Goal: Information Seeking & Learning: Learn about a topic

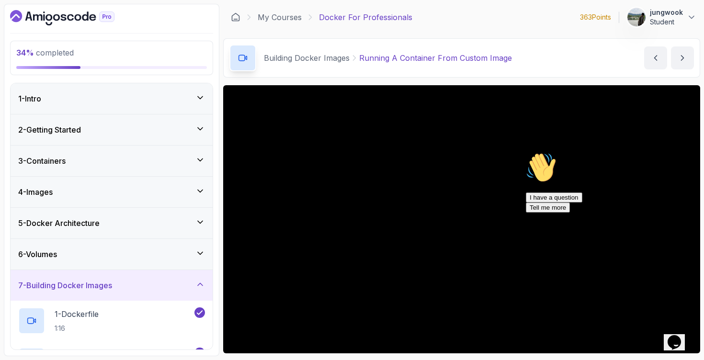
scroll to position [242, 0]
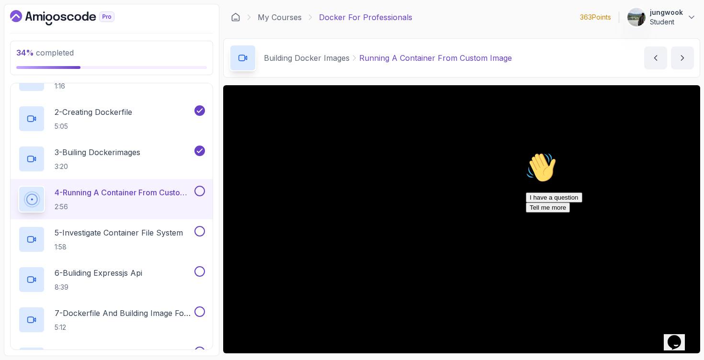
click at [671, 335] on icon "Chat widget" at bounding box center [673, 342] width 13 height 14
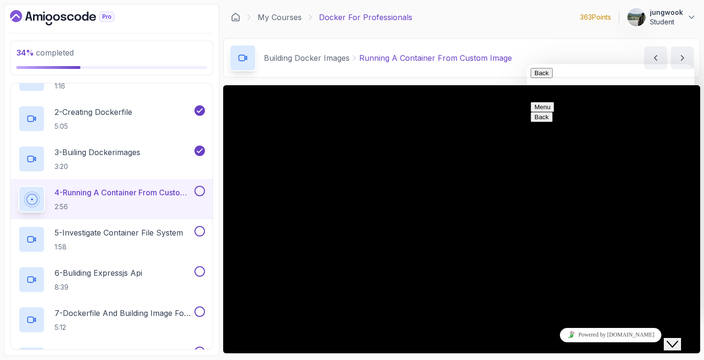
click at [671, 338] on div "Close Chat This icon closes the chat window." at bounding box center [671, 343] width 11 height 11
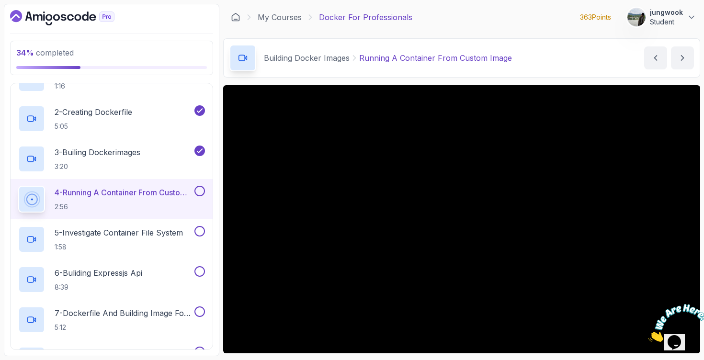
click at [648, 335] on icon "Close" at bounding box center [648, 339] width 0 height 8
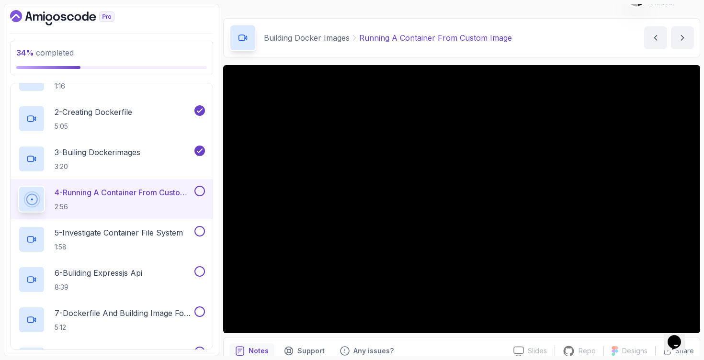
scroll to position [30, 0]
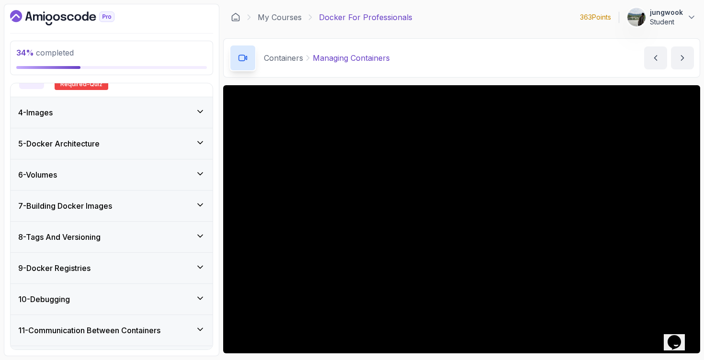
click at [137, 167] on div "6 - Volumes" at bounding box center [112, 174] width 202 height 31
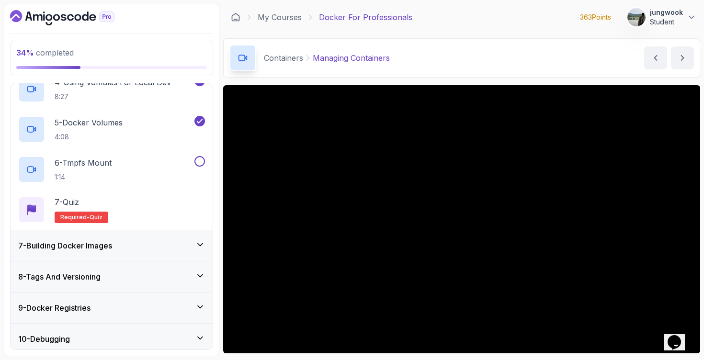
click at [131, 251] on div "7 - Building Docker Images" at bounding box center [111, 245] width 187 height 11
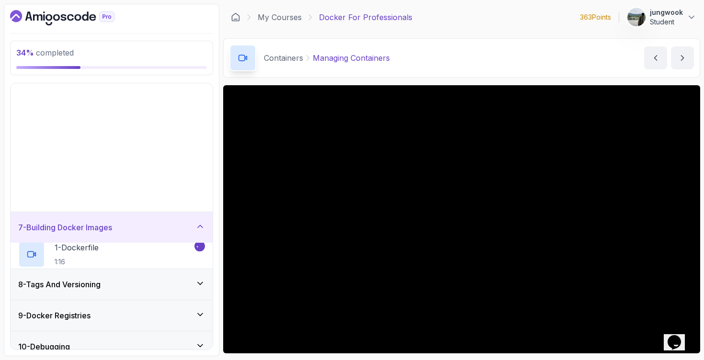
scroll to position [169, 0]
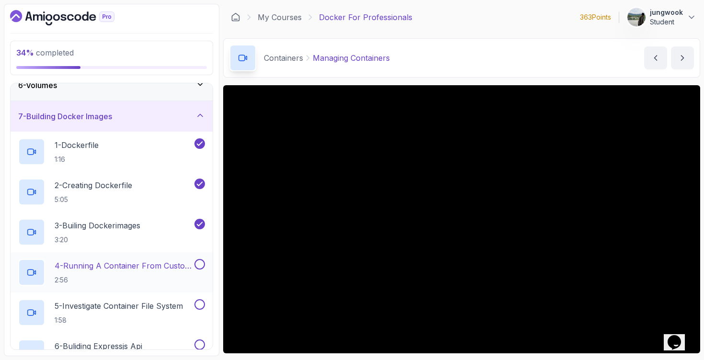
click at [163, 277] on p "2:56" at bounding box center [124, 280] width 138 height 10
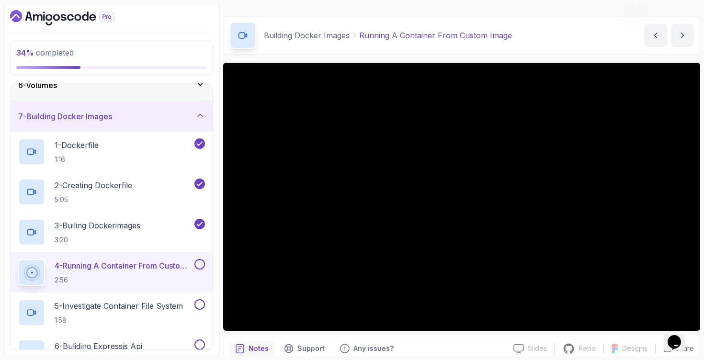
scroll to position [24, 0]
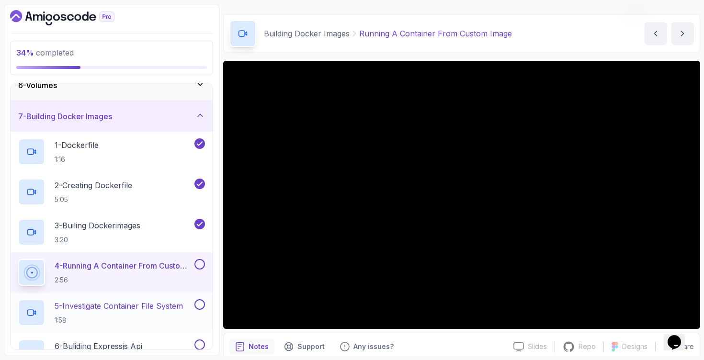
click at [121, 300] on p "5 - Investigate Container File System" at bounding box center [119, 305] width 128 height 11
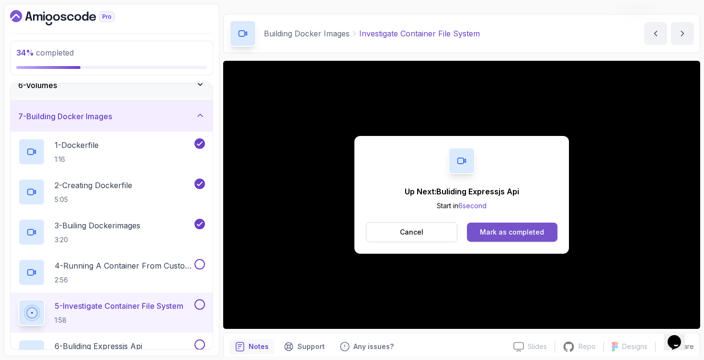
click at [516, 228] on div "Mark as completed" at bounding box center [512, 232] width 64 height 10
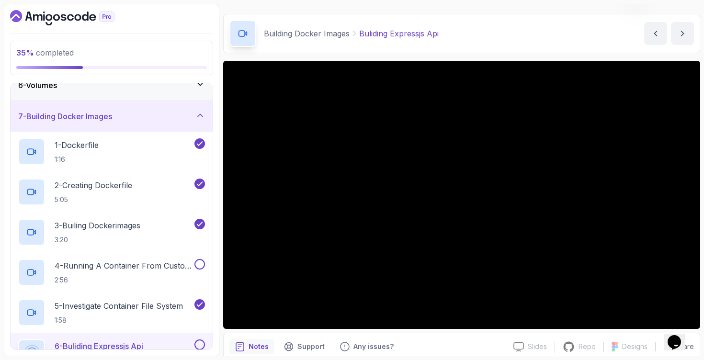
scroll to position [316, 0]
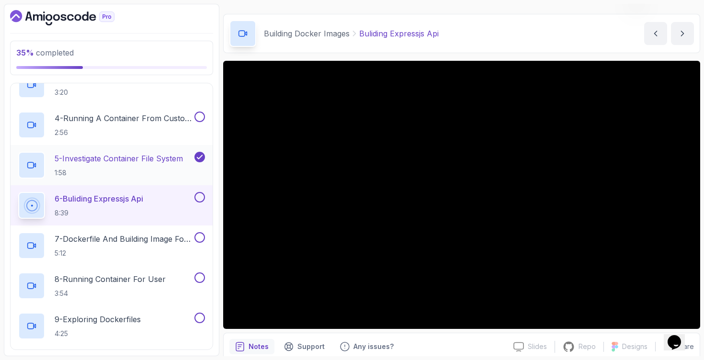
click at [164, 161] on p "5 - Investigate Container File System" at bounding box center [119, 158] width 128 height 11
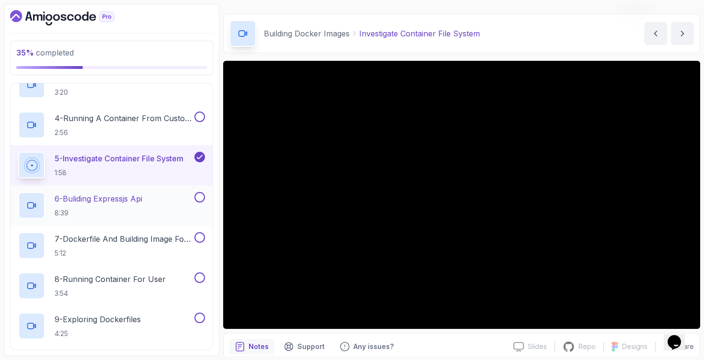
click at [135, 211] on p "8:39" at bounding box center [99, 213] width 88 height 10
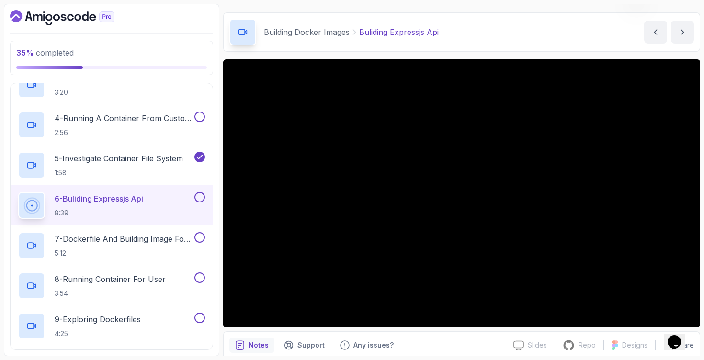
scroll to position [26, 0]
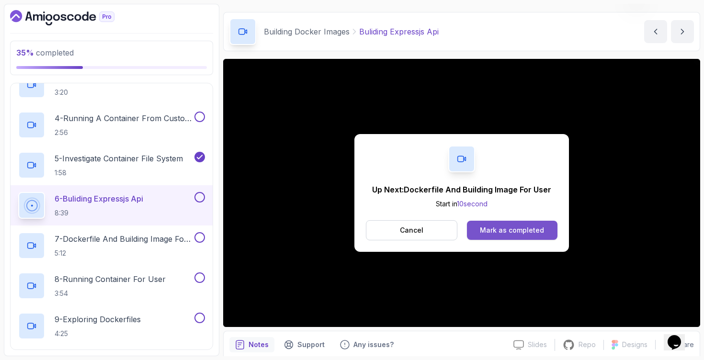
click at [545, 236] on button "Mark as completed" at bounding box center [512, 230] width 90 height 19
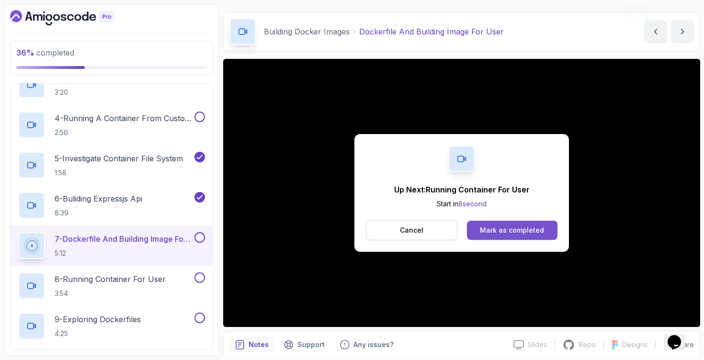
click at [499, 232] on div "Mark as completed" at bounding box center [512, 230] width 64 height 10
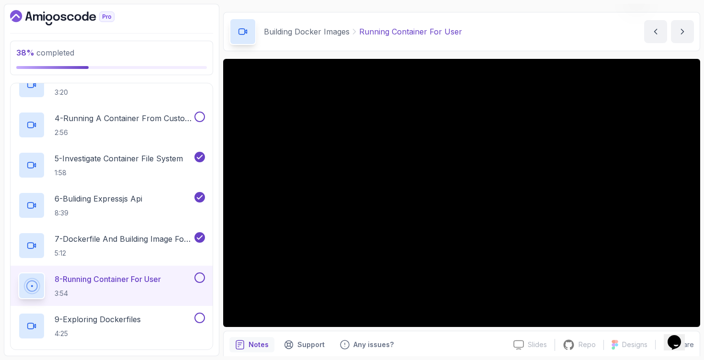
scroll to position [522, 0]
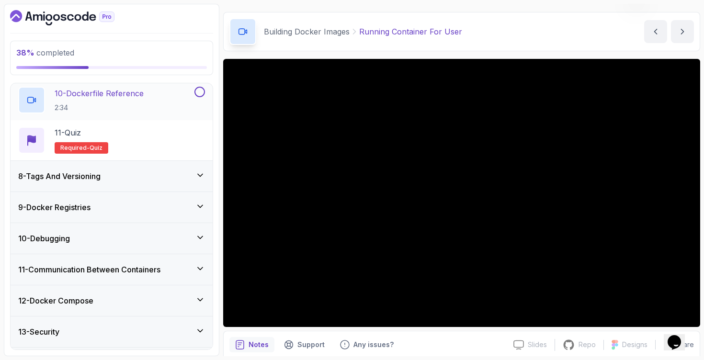
click at [160, 177] on div "8 - Tags And Versioning" at bounding box center [111, 175] width 187 height 11
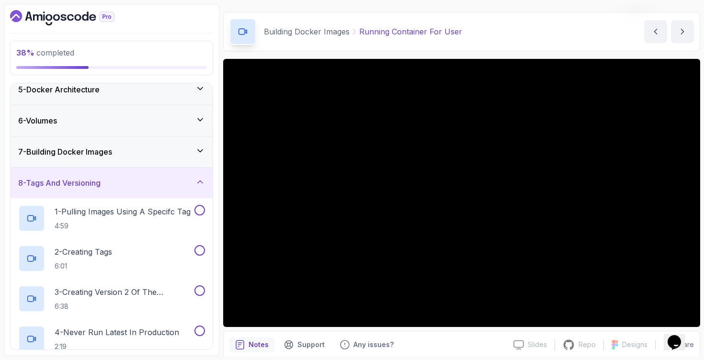
scroll to position [215, 0]
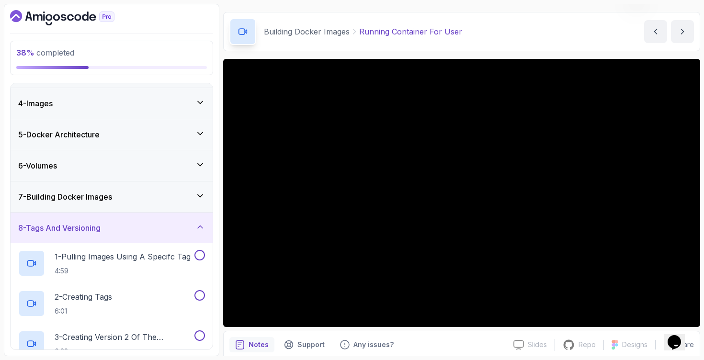
click at [152, 196] on div "7 - Building Docker Images" at bounding box center [111, 196] width 187 height 11
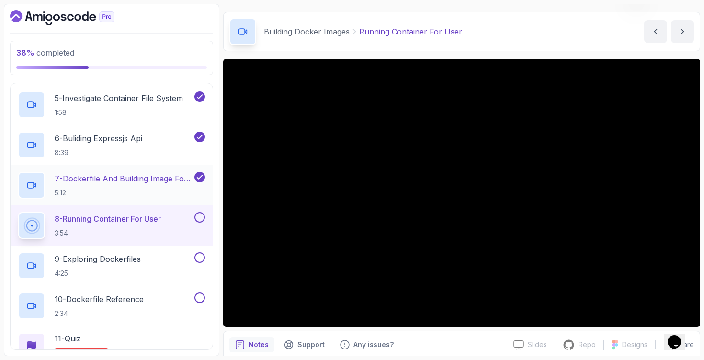
scroll to position [372, 0]
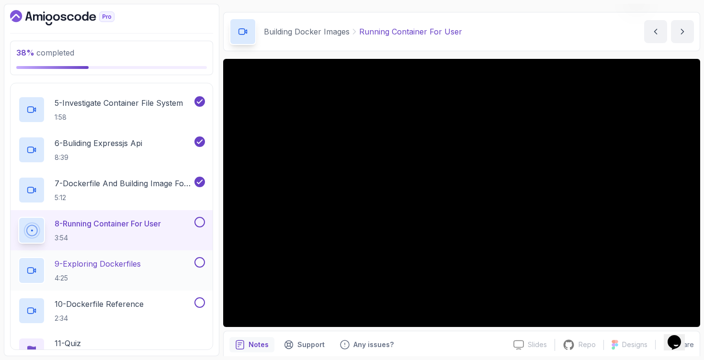
click at [163, 271] on div "9 - Exploring Dockerfiles 4:25" at bounding box center [105, 270] width 174 height 27
click at [201, 226] on button at bounding box center [199, 222] width 11 height 11
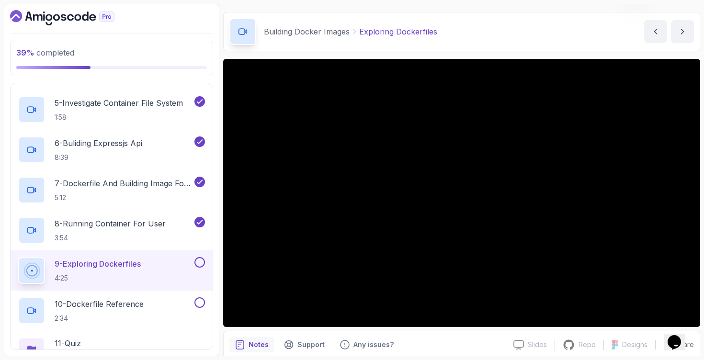
click at [463, 354] on div "Notes Support Any issues? Slides Slides not available Repo Repository not avail…" at bounding box center [461, 362] width 477 height 63
click at [503, 343] on div "Notes Support Any issues?" at bounding box center [367, 344] width 276 height 15
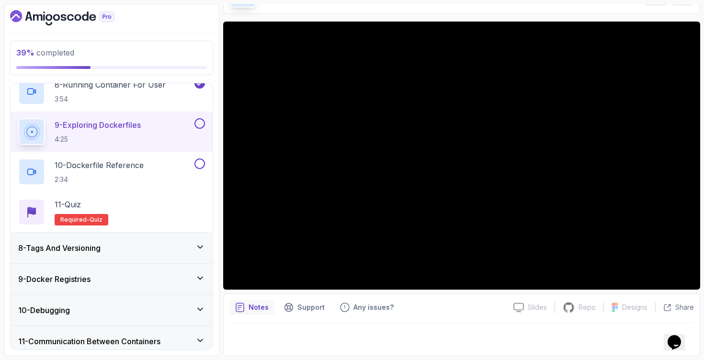
scroll to position [470, 0]
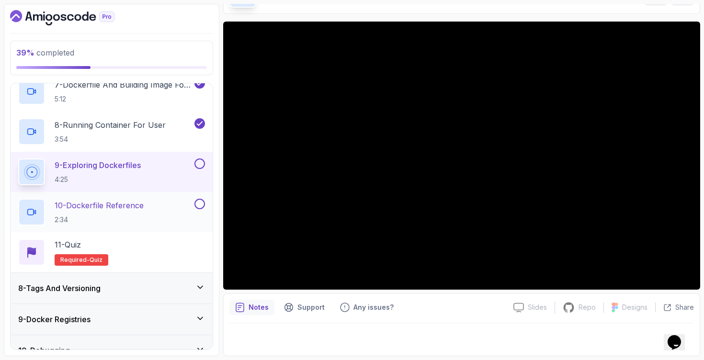
click at [142, 201] on p "10 - Dockerfile Reference" at bounding box center [99, 205] width 89 height 11
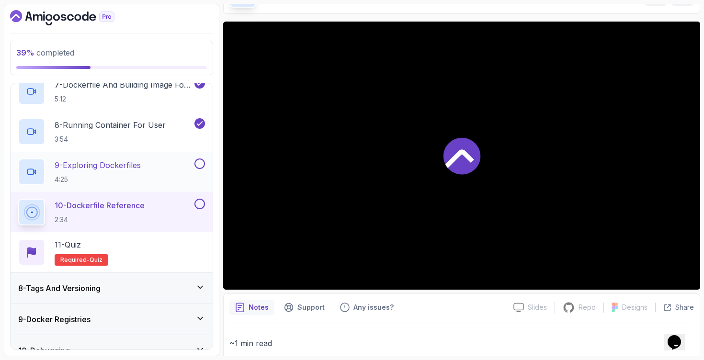
click at [206, 162] on div "9 - Exploring Dockerfiles 4:25" at bounding box center [112, 172] width 202 height 40
click at [196, 163] on button at bounding box center [199, 163] width 11 height 11
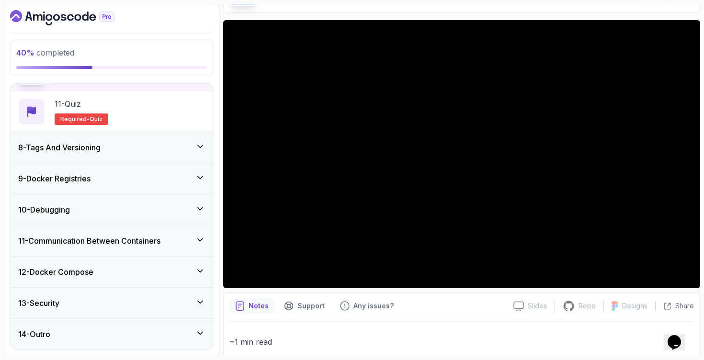
scroll to position [67, 0]
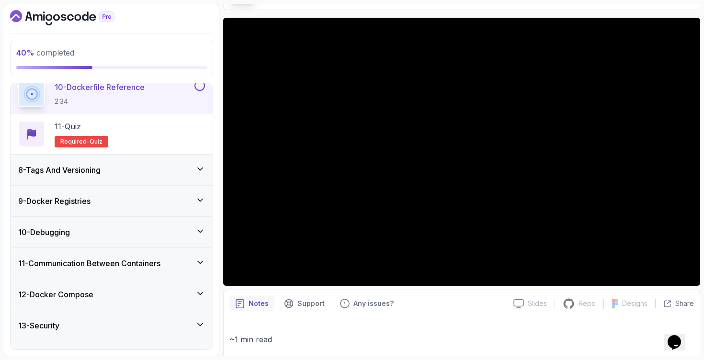
click at [156, 161] on div "8 - Tags And Versioning" at bounding box center [112, 170] width 202 height 31
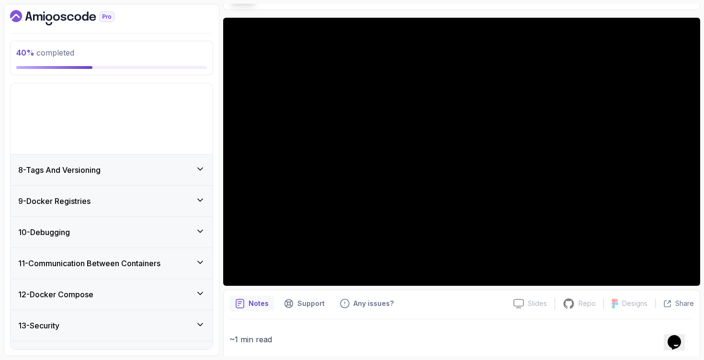
scroll to position [169, 0]
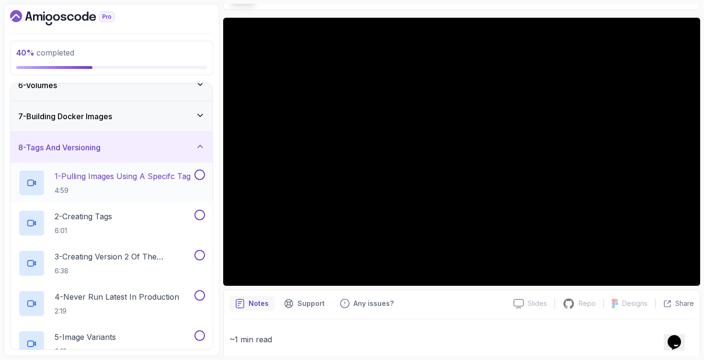
click at [144, 190] on p "4:59" at bounding box center [123, 191] width 136 height 10
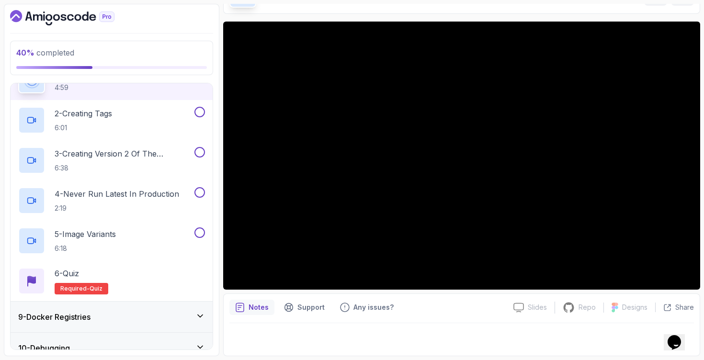
scroll to position [272, 0]
click at [118, 311] on div "9 - Docker Registries" at bounding box center [111, 316] width 187 height 11
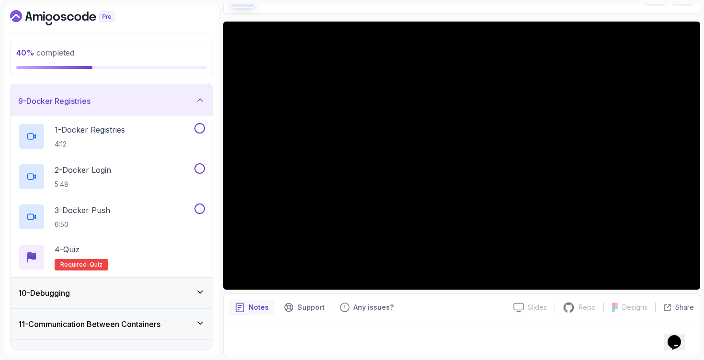
scroll to position [253, 0]
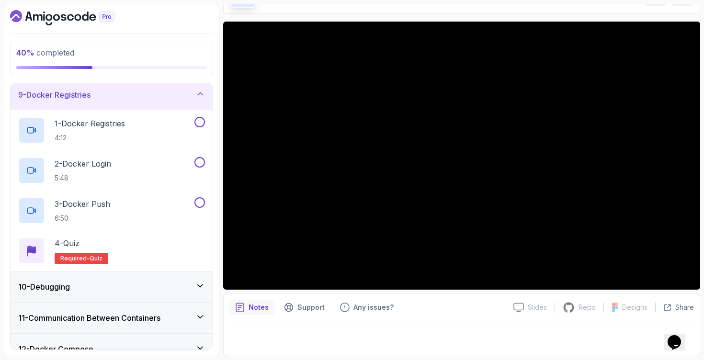
click at [127, 291] on div "10 - Debugging" at bounding box center [111, 286] width 187 height 11
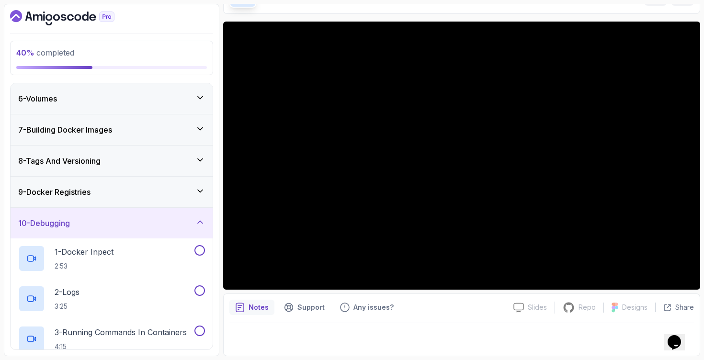
scroll to position [119, 0]
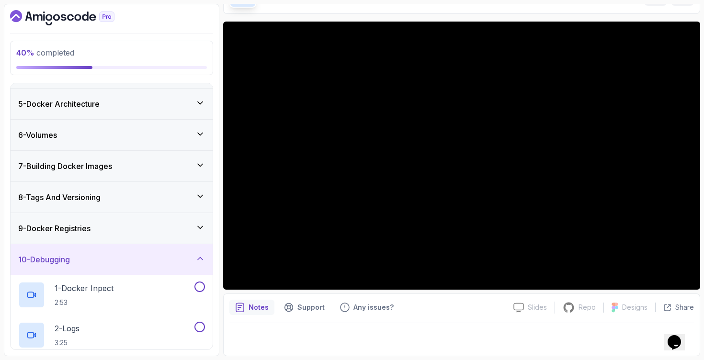
click at [150, 230] on div "9 - Docker Registries" at bounding box center [111, 228] width 187 height 11
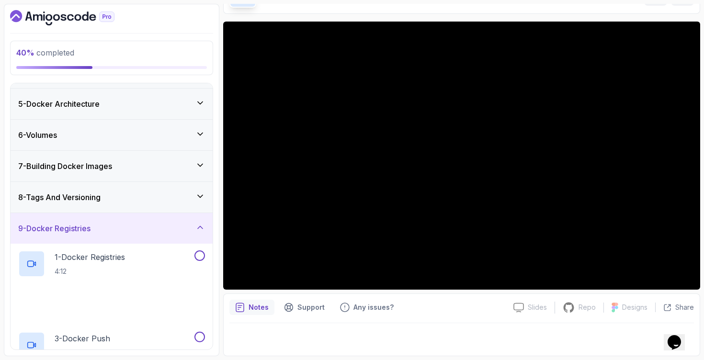
click at [156, 195] on div "8 - Tags And Versioning" at bounding box center [111, 196] width 187 height 11
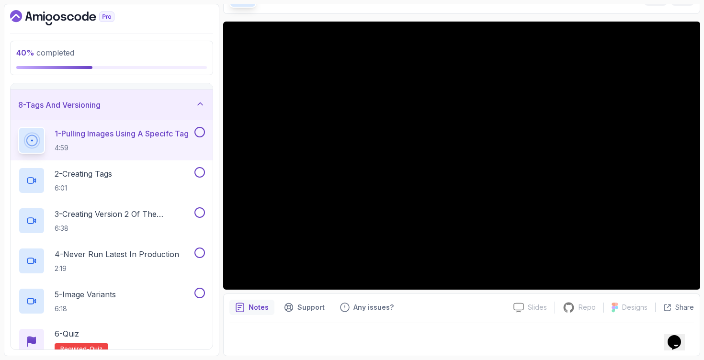
scroll to position [212, 0]
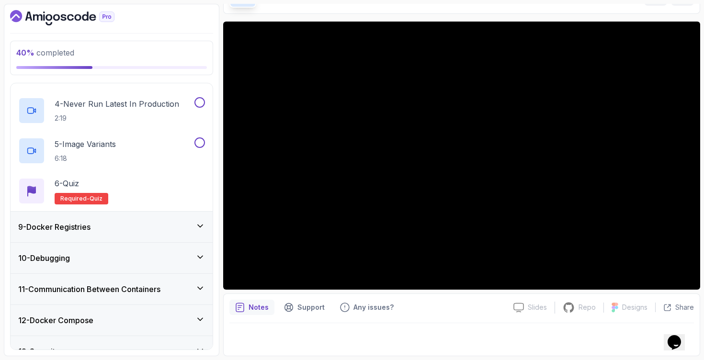
click at [178, 224] on div "9 - Docker Registries" at bounding box center [111, 226] width 187 height 11
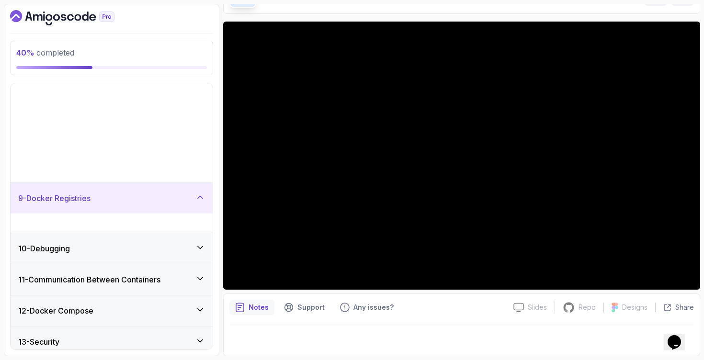
scroll to position [169, 0]
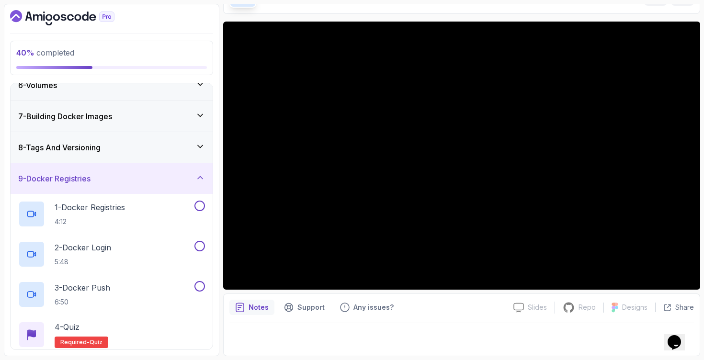
click at [181, 143] on div "8 - Tags And Versioning" at bounding box center [111, 147] width 187 height 11
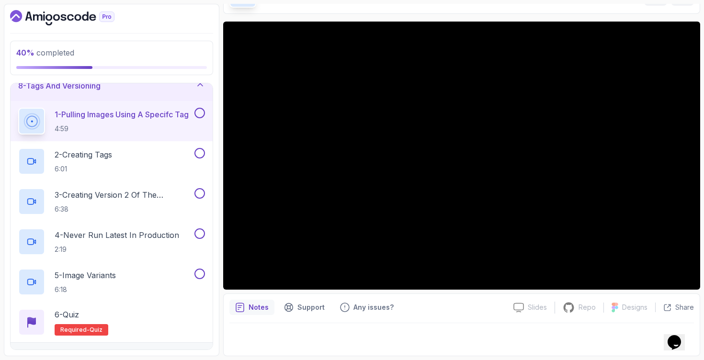
scroll to position [222, 0]
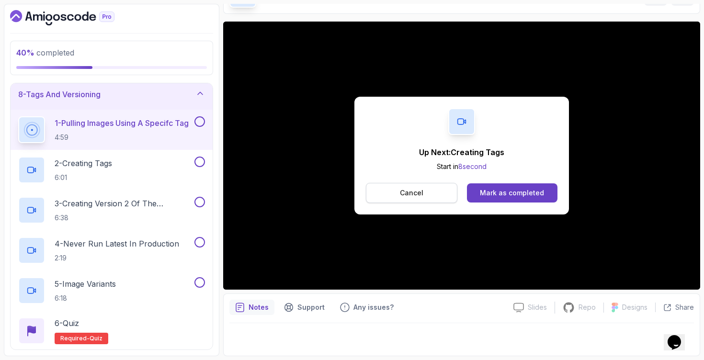
click at [418, 190] on p "Cancel" at bounding box center [411, 193] width 23 height 10
click at [528, 184] on button "Mark as completed" at bounding box center [512, 192] width 90 height 19
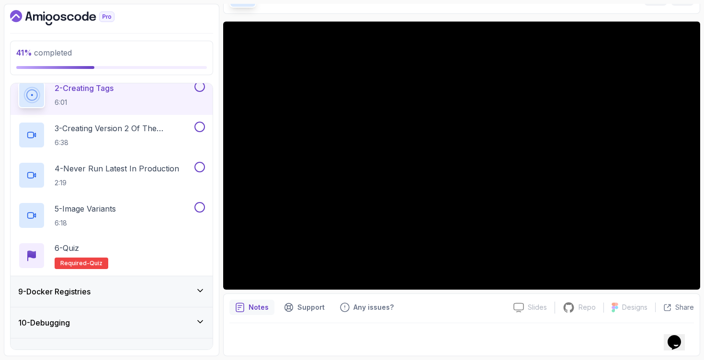
scroll to position [318, 0]
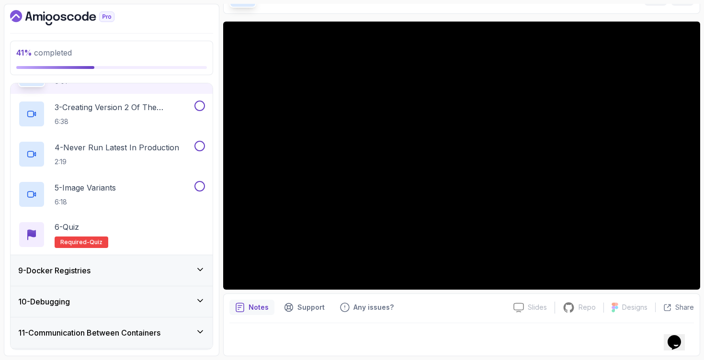
click at [112, 274] on div "9 - Docker Registries" at bounding box center [111, 270] width 187 height 11
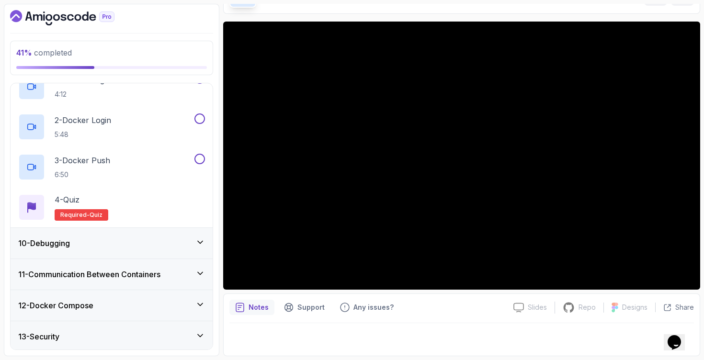
scroll to position [330, 0]
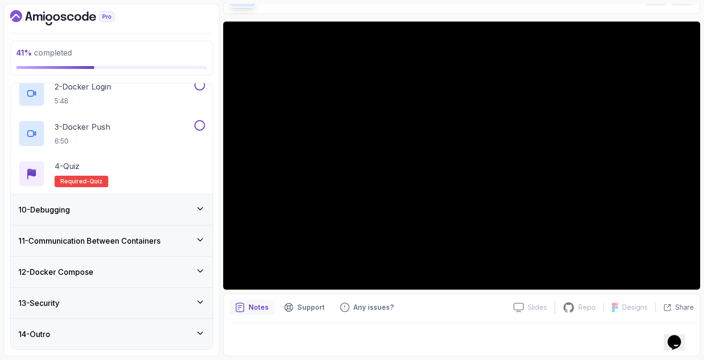
click at [110, 302] on div "13 - Security" at bounding box center [111, 302] width 187 height 11
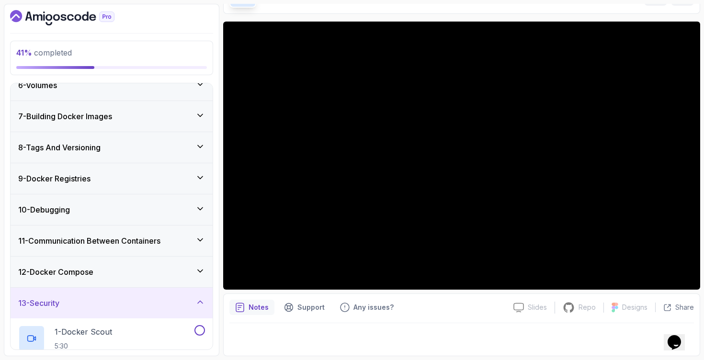
scroll to position [237, 0]
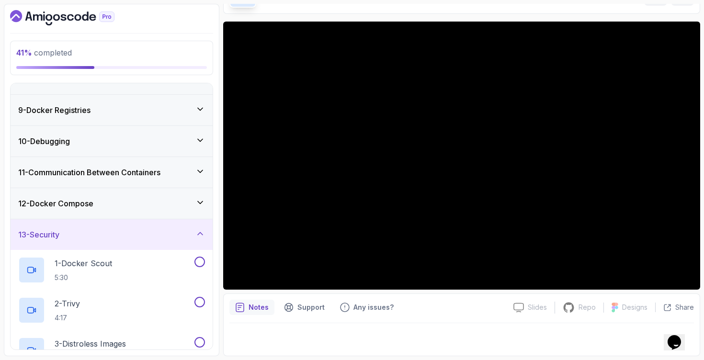
click at [129, 212] on div "12 - Docker Compose" at bounding box center [112, 203] width 202 height 31
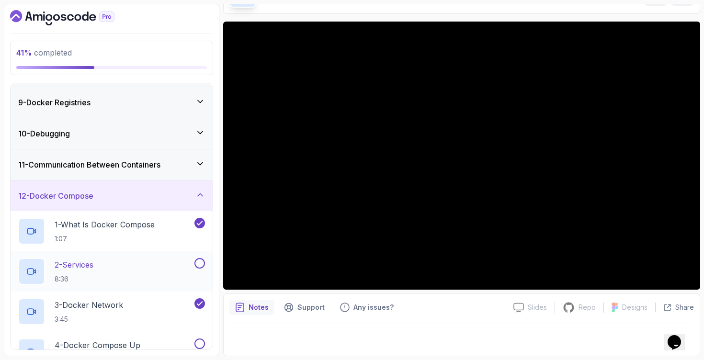
scroll to position [220, 0]
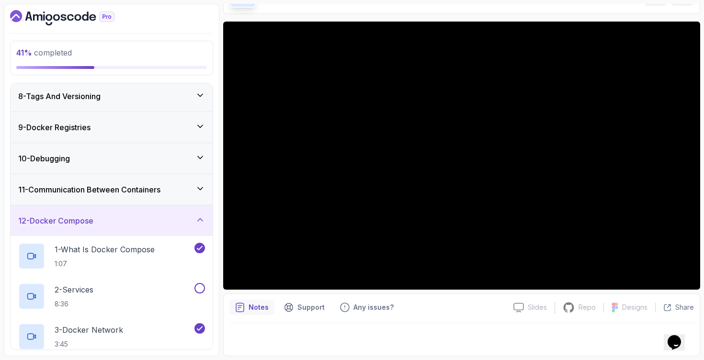
click at [138, 188] on h3 "11 - Communication Between Containers" at bounding box center [89, 189] width 142 height 11
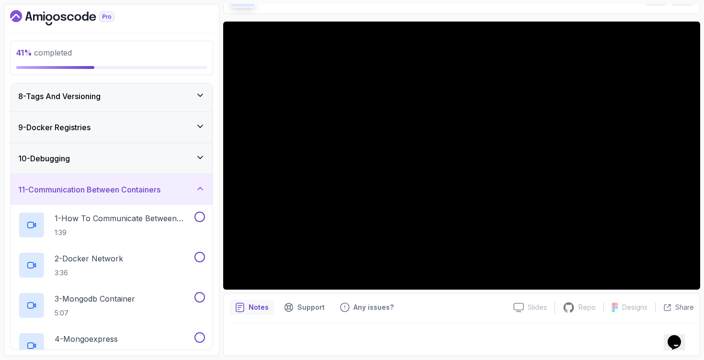
click at [147, 150] on div "10 - Debugging" at bounding box center [112, 158] width 202 height 31
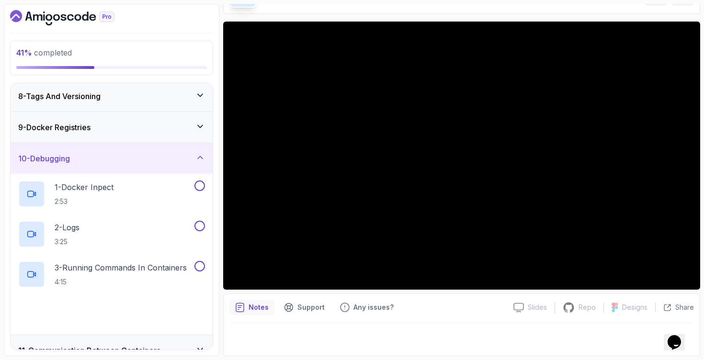
click at [151, 130] on div "9 - Docker Registries" at bounding box center [111, 127] width 187 height 11
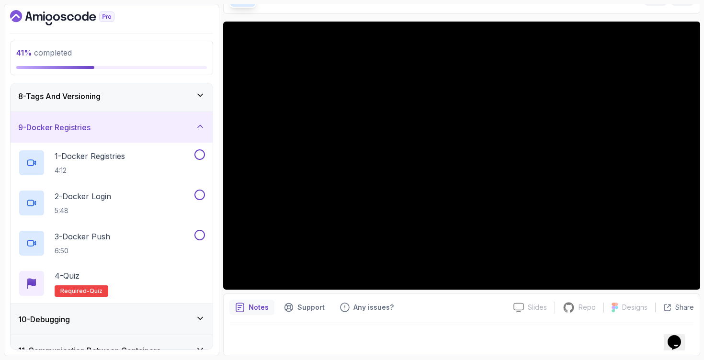
click at [163, 98] on div "8 - Tags And Versioning" at bounding box center [111, 95] width 187 height 11
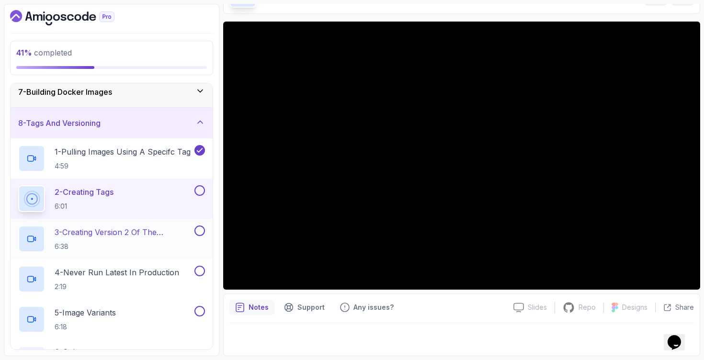
scroll to position [209, 0]
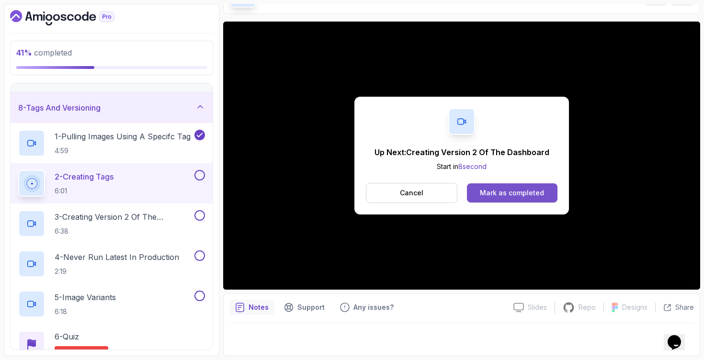
click at [525, 194] on div "Mark as completed" at bounding box center [512, 193] width 64 height 10
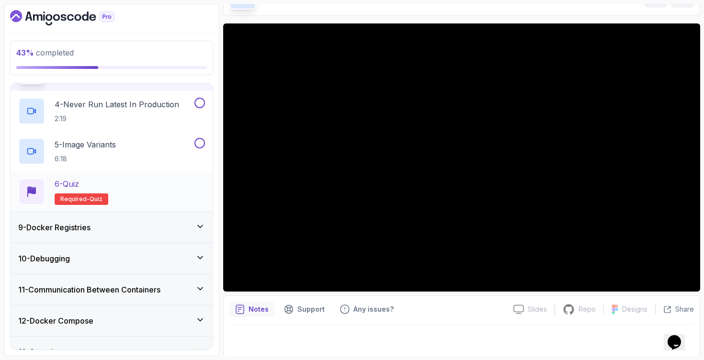
scroll to position [272, 0]
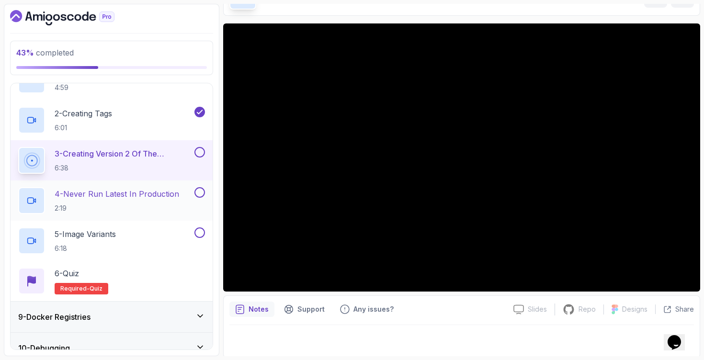
click at [173, 194] on p "4 - Never Run Latest In Production" at bounding box center [117, 193] width 124 height 11
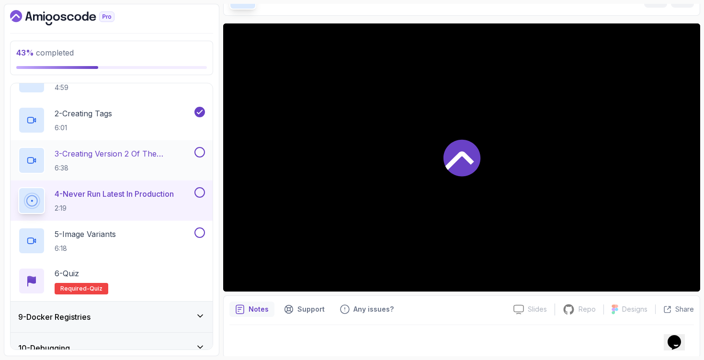
click at [199, 150] on button at bounding box center [199, 152] width 11 height 11
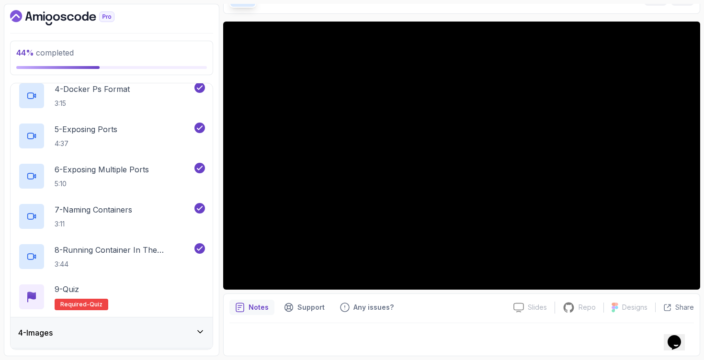
scroll to position [292, 0]
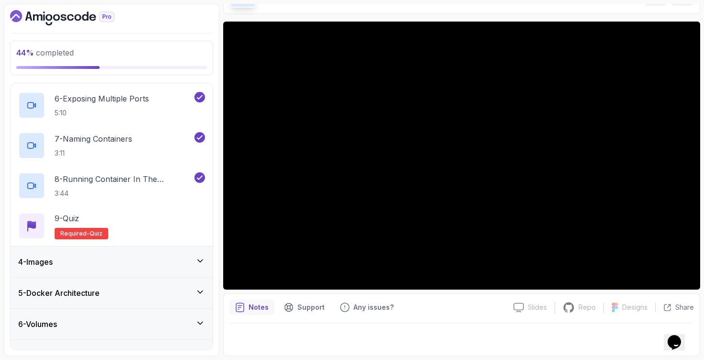
click at [179, 264] on div "4 - Images" at bounding box center [111, 261] width 187 height 11
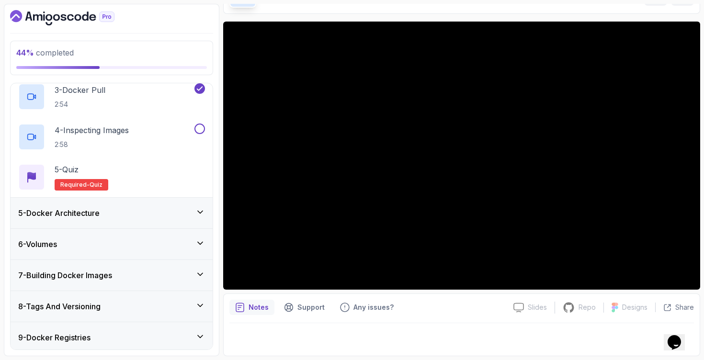
click at [185, 213] on div "5 - Docker Architecture" at bounding box center [111, 212] width 187 height 11
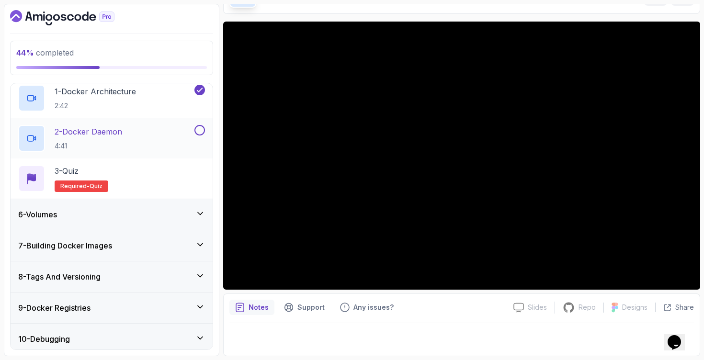
scroll to position [98, 0]
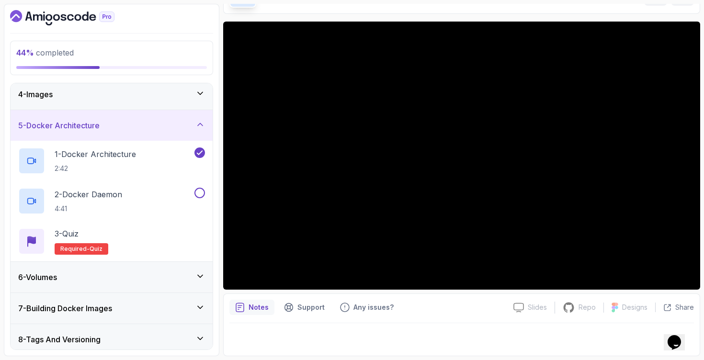
click at [157, 289] on div "6 - Volumes" at bounding box center [112, 277] width 202 height 31
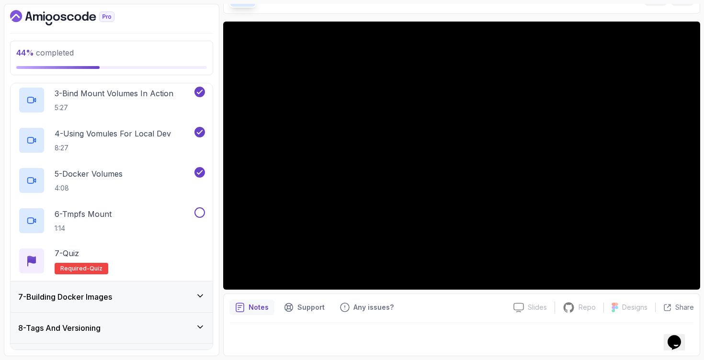
click at [163, 282] on div "7 - Building Docker Images" at bounding box center [112, 296] width 202 height 31
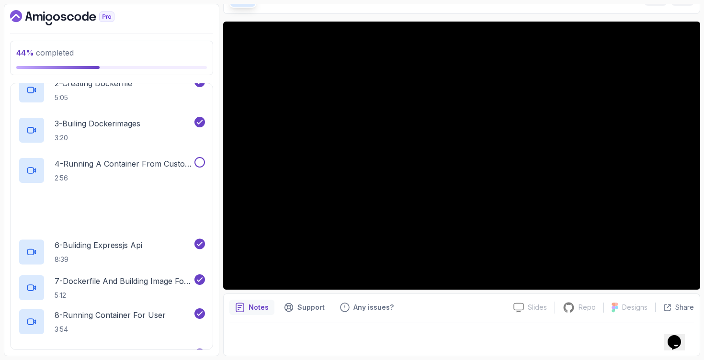
scroll to position [463, 0]
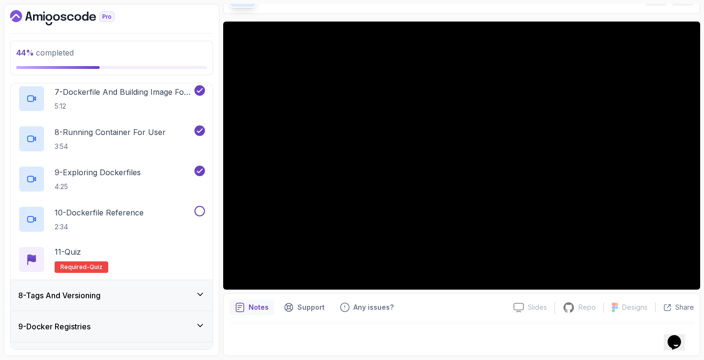
click at [148, 289] on div "8 - Tags And Versioning" at bounding box center [112, 295] width 202 height 31
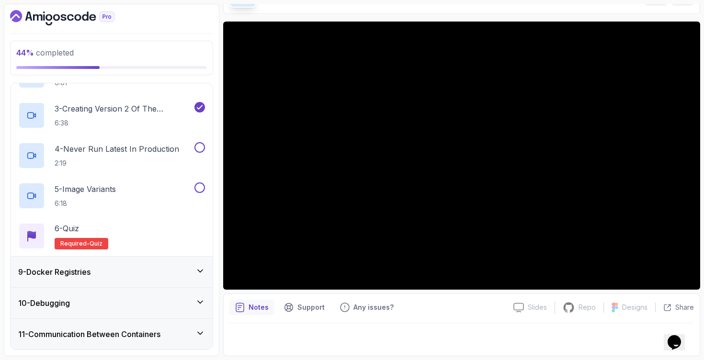
scroll to position [299, 0]
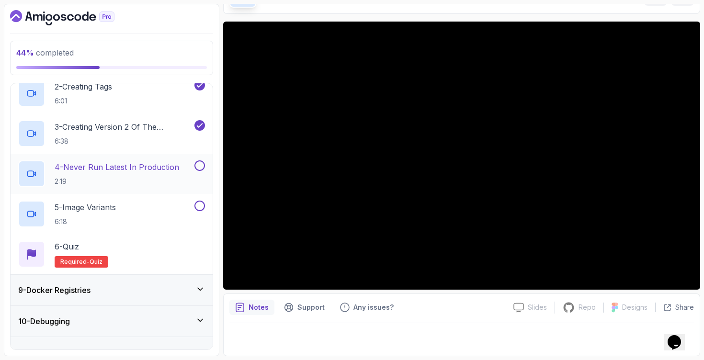
click at [170, 168] on p "4 - Never Run Latest In Production" at bounding box center [117, 166] width 124 height 11
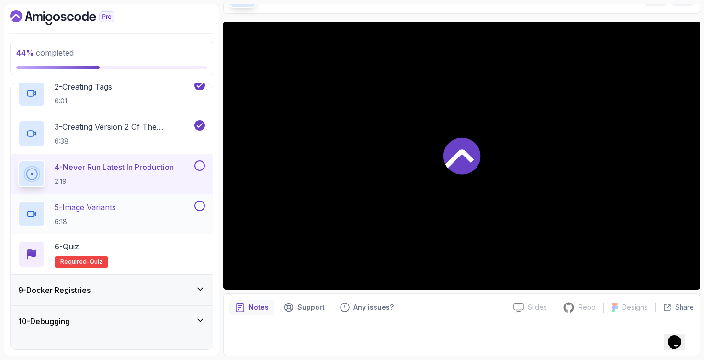
click at [159, 200] on div "5 - Image Variants 6:18" at bounding box center [112, 214] width 202 height 40
click at [184, 201] on div "5 - Image Variants 6:18" at bounding box center [105, 214] width 174 height 27
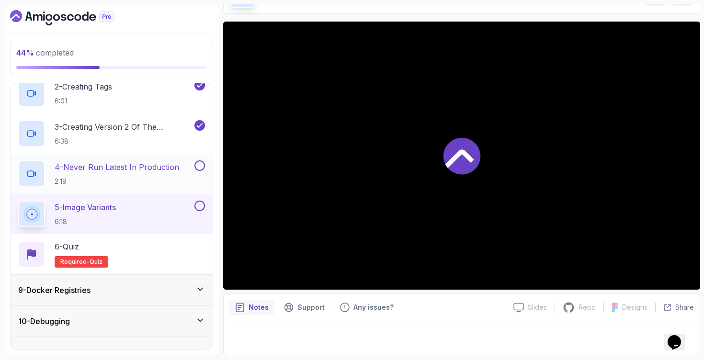
click at [197, 168] on button at bounding box center [199, 165] width 11 height 11
click at [118, 286] on div "9 - Docker Registries" at bounding box center [111, 289] width 187 height 11
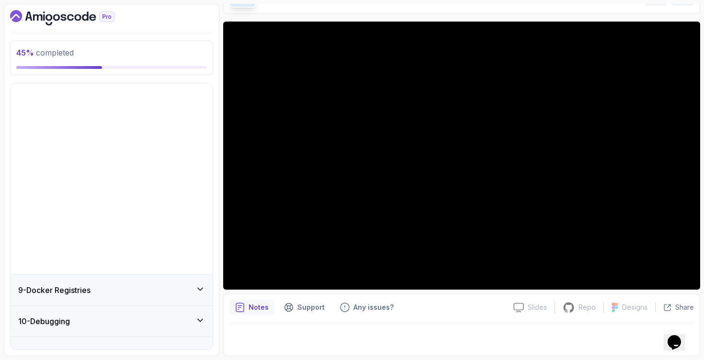
scroll to position [169, 0]
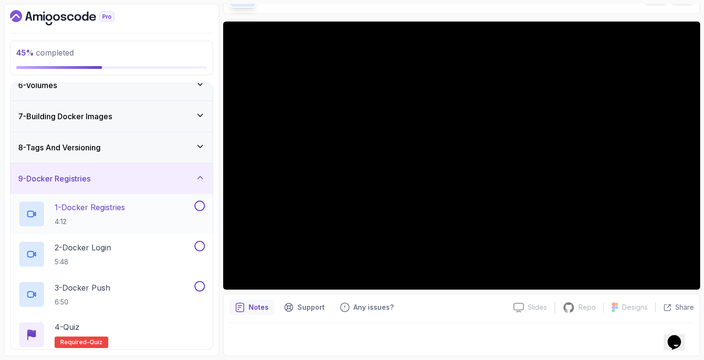
click at [98, 201] on div "1 - Docker Registries 4:12" at bounding box center [105, 214] width 174 height 27
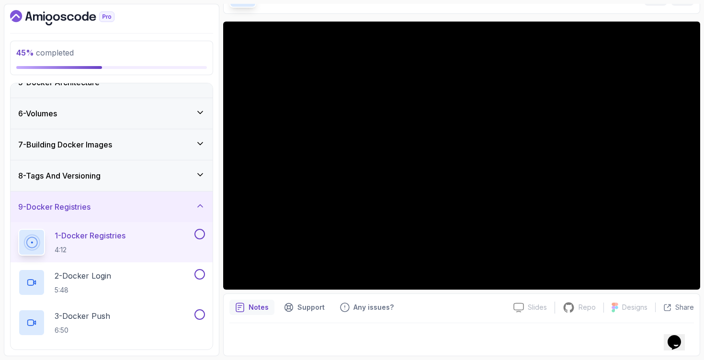
scroll to position [209, 0]
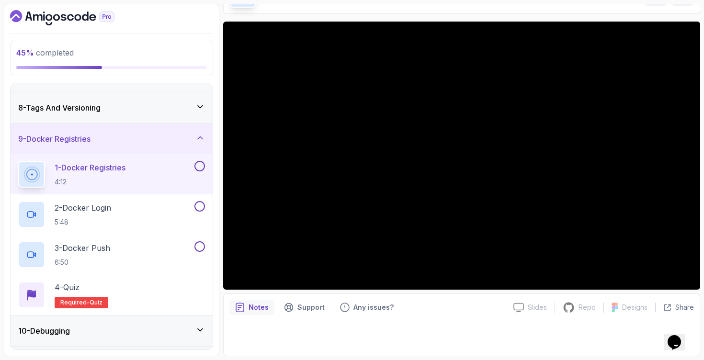
click at [442, 305] on div "Notes Support Any issues?" at bounding box center [367, 307] width 276 height 15
click at [155, 226] on div "2 - Docker Login 5:48" at bounding box center [105, 214] width 174 height 27
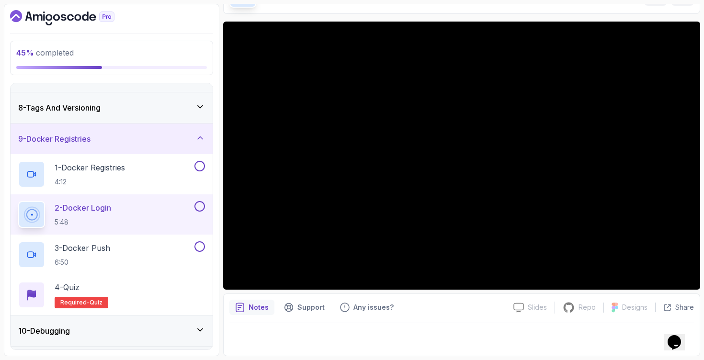
scroll to position [293, 0]
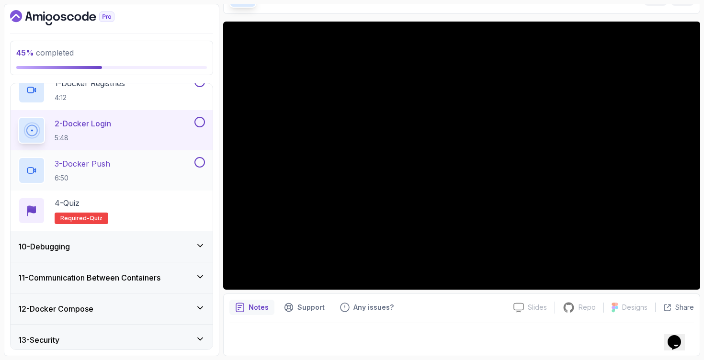
click at [162, 170] on div "3 - Docker Push 6:50" at bounding box center [105, 170] width 174 height 27
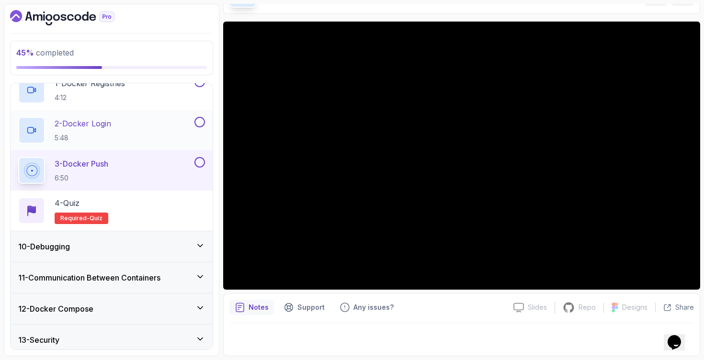
click at [185, 124] on div "2 - Docker Login 5:48" at bounding box center [105, 130] width 174 height 27
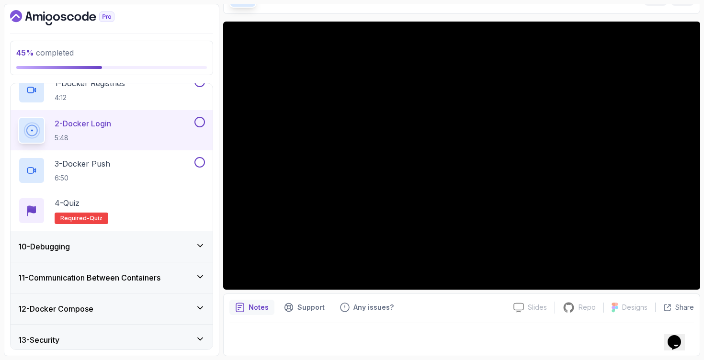
click at [106, 255] on div "10 - Debugging" at bounding box center [112, 246] width 202 height 31
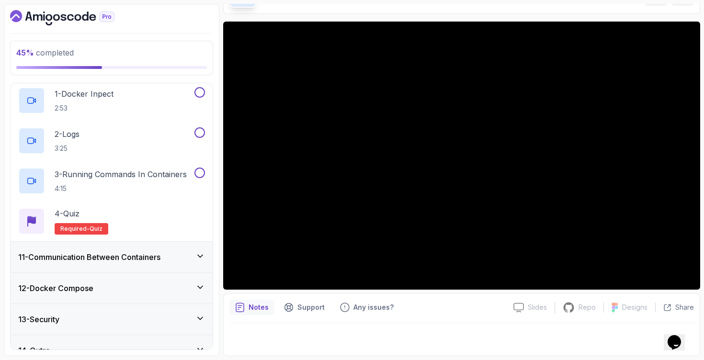
scroll to position [188, 0]
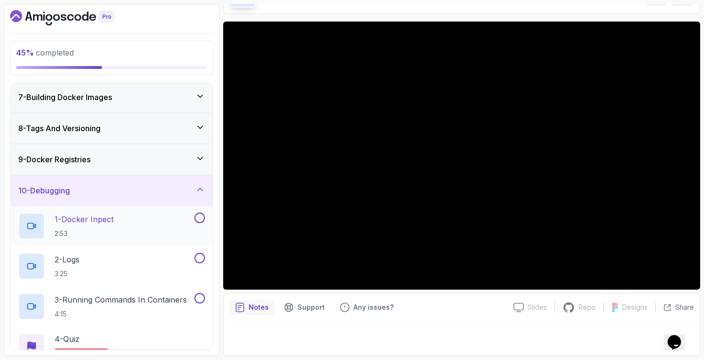
click at [113, 223] on p "1 - Docker Inpect" at bounding box center [84, 218] width 59 height 11
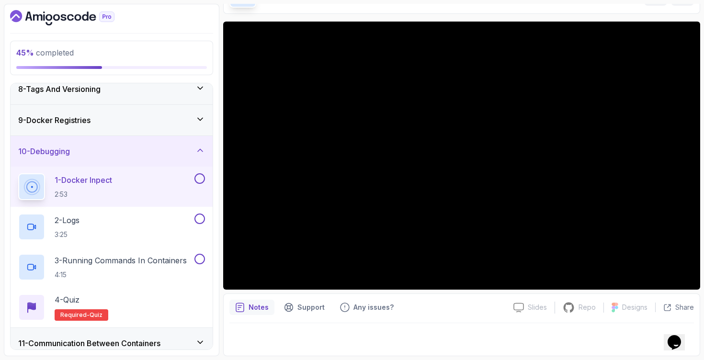
scroll to position [234, 0]
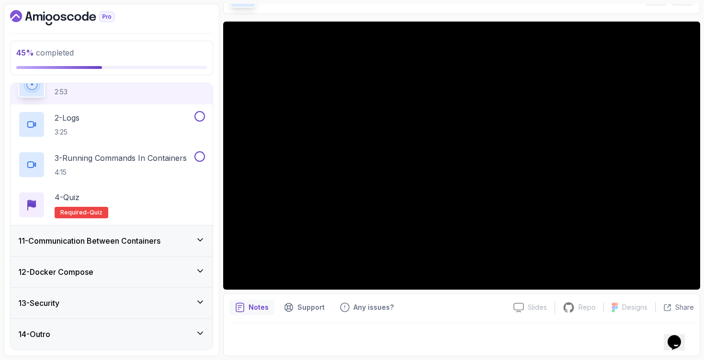
click at [151, 241] on h3 "11 - Communication Between Containers" at bounding box center [89, 240] width 142 height 11
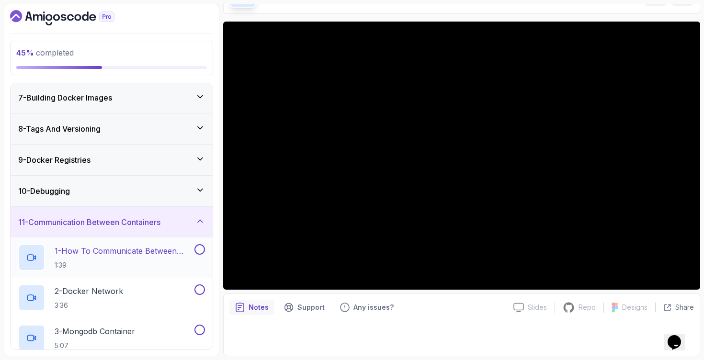
click at [137, 254] on p "1 - How To Communicate Between Containers" at bounding box center [124, 250] width 138 height 11
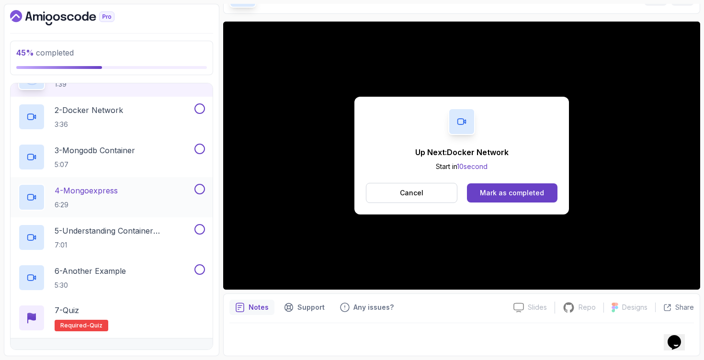
scroll to position [325, 0]
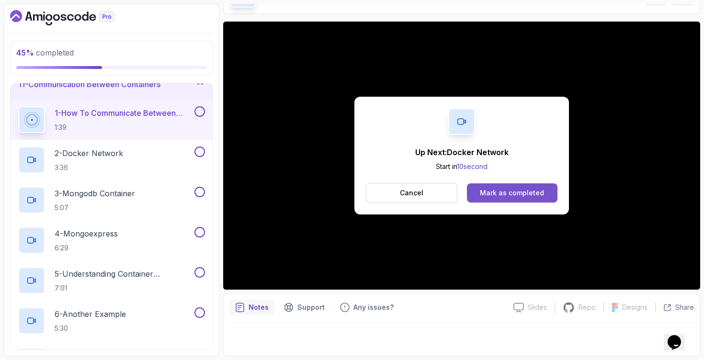
click at [528, 196] on div "Mark as completed" at bounding box center [512, 193] width 64 height 10
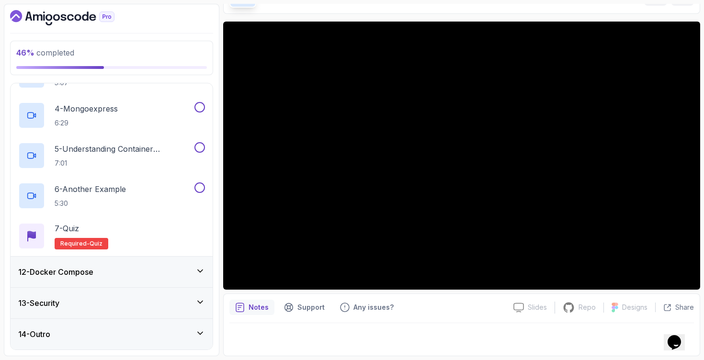
click at [139, 291] on div "13 - Security" at bounding box center [112, 303] width 202 height 31
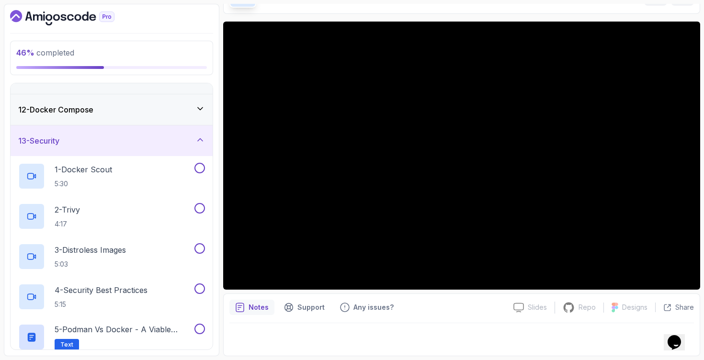
scroll to position [331, 0]
click at [178, 101] on div "12 - Docker Compose" at bounding box center [112, 109] width 202 height 31
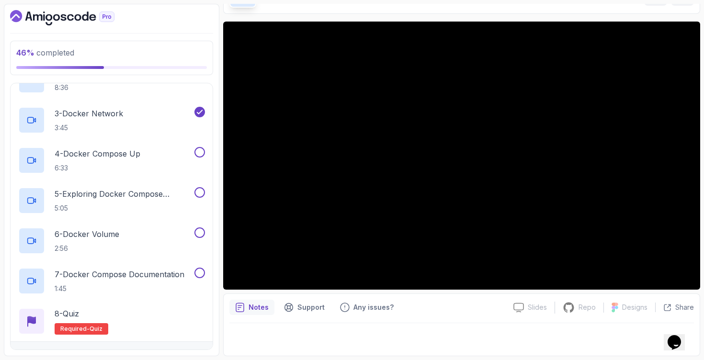
scroll to position [115, 0]
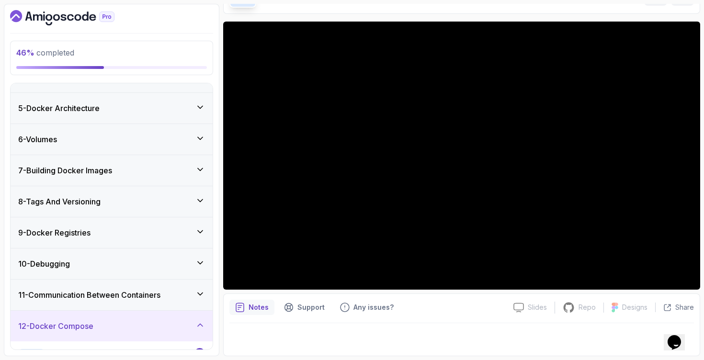
click at [160, 292] on h3 "11 - Communication Between Containers" at bounding box center [89, 294] width 142 height 11
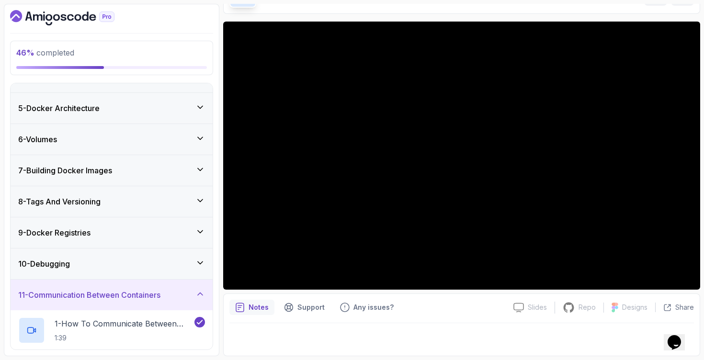
click at [222, 290] on div "46 % completed 1 - Intro 2 - Getting Started 3 - Containers 4 - Images 5 - Dock…" at bounding box center [352, 180] width 696 height 352
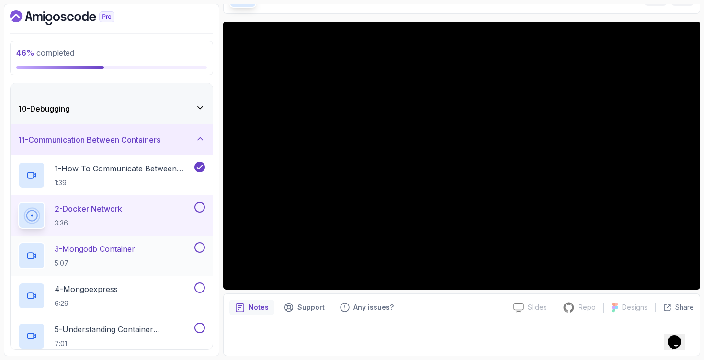
scroll to position [279, 0]
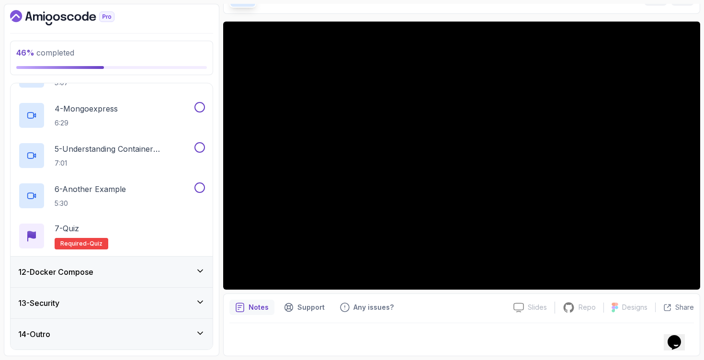
click at [90, 273] on h3 "12 - Docker Compose" at bounding box center [55, 271] width 75 height 11
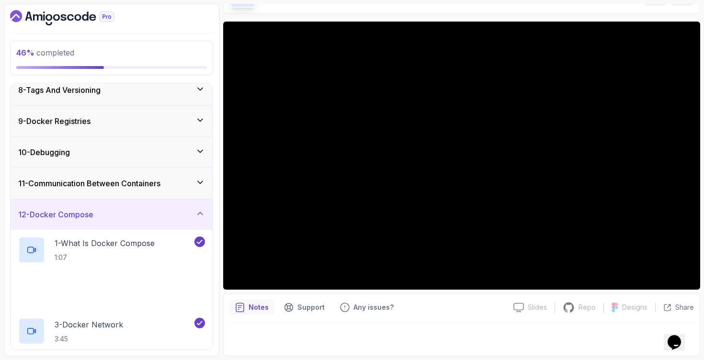
scroll to position [352, 0]
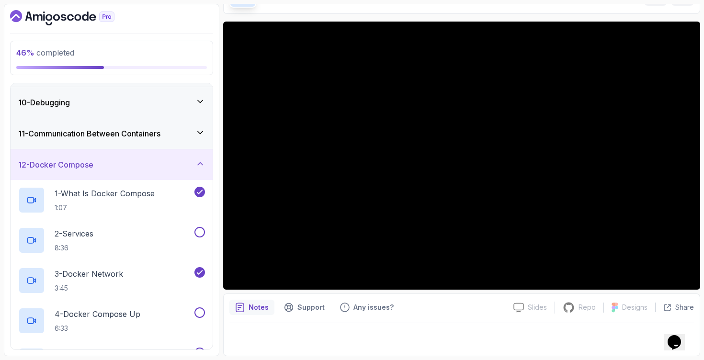
click at [160, 128] on h3 "11 - Communication Between Containers" at bounding box center [89, 133] width 142 height 11
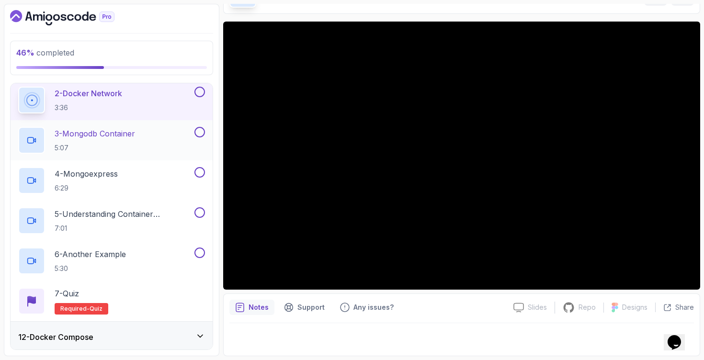
scroll to position [307, 0]
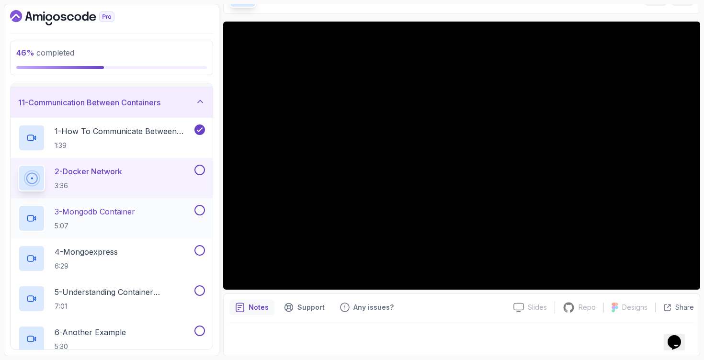
click at [163, 217] on div "3 - Mongodb Container 5:07" at bounding box center [105, 218] width 174 height 27
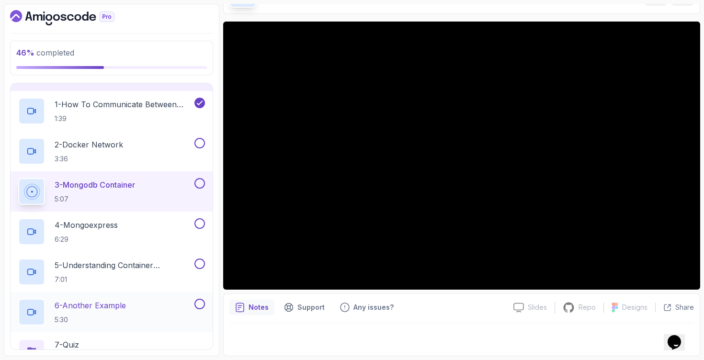
scroll to position [363, 0]
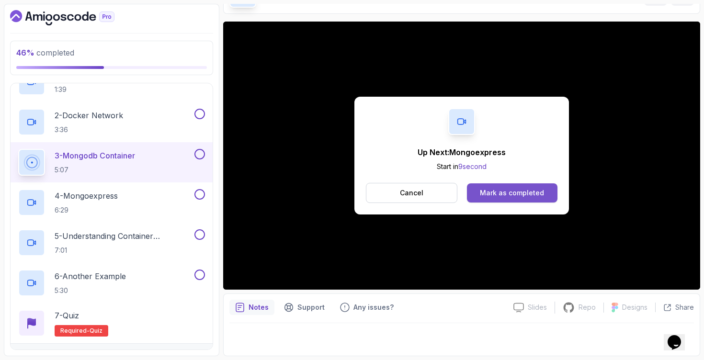
click at [543, 190] on button "Mark as completed" at bounding box center [512, 192] width 90 height 19
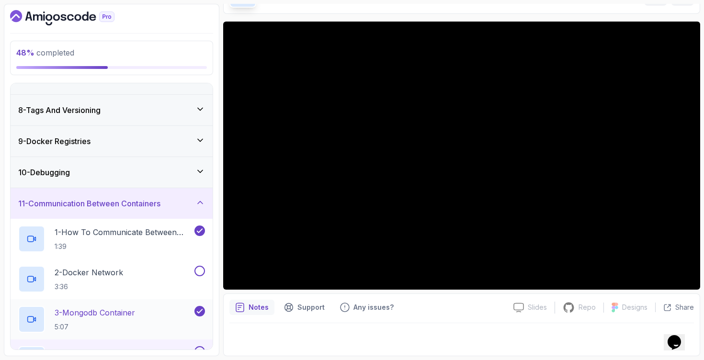
scroll to position [208, 0]
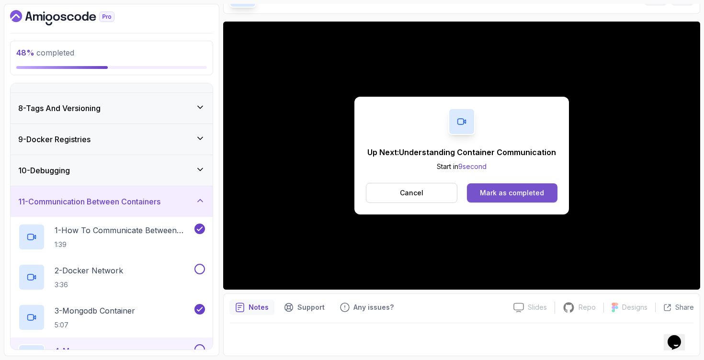
click at [501, 191] on div "Mark as completed" at bounding box center [512, 193] width 64 height 10
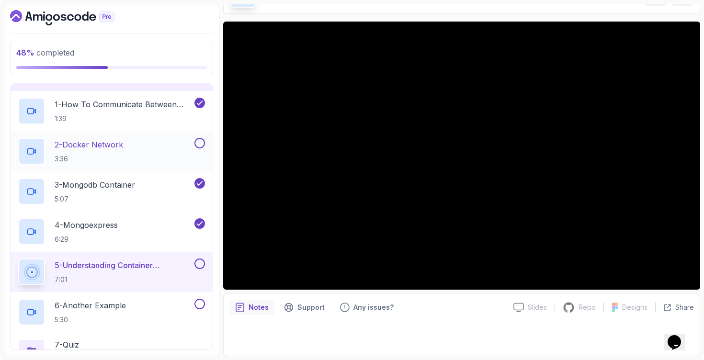
scroll to position [388, 0]
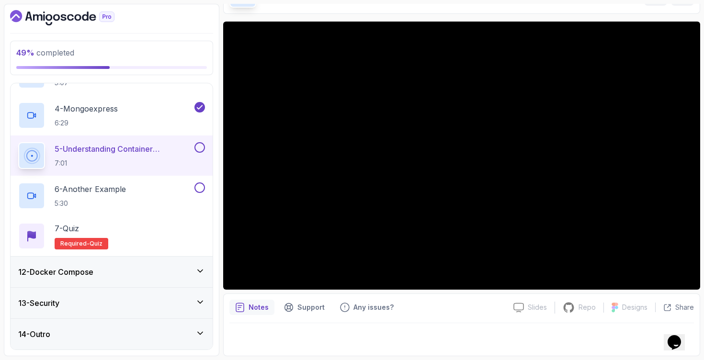
click at [138, 272] on div "12 - Docker Compose" at bounding box center [111, 271] width 187 height 11
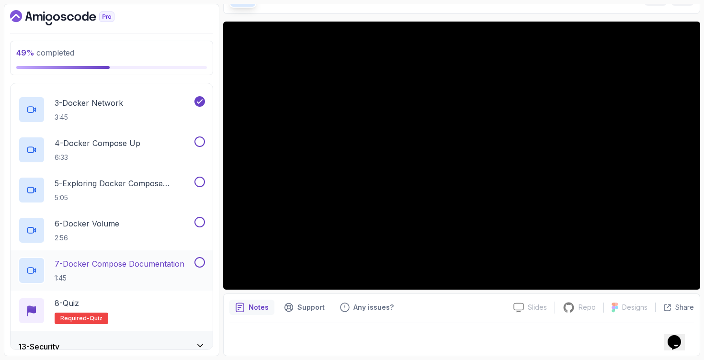
scroll to position [447, 0]
click at [168, 339] on div "13 - Security" at bounding box center [112, 346] width 202 height 31
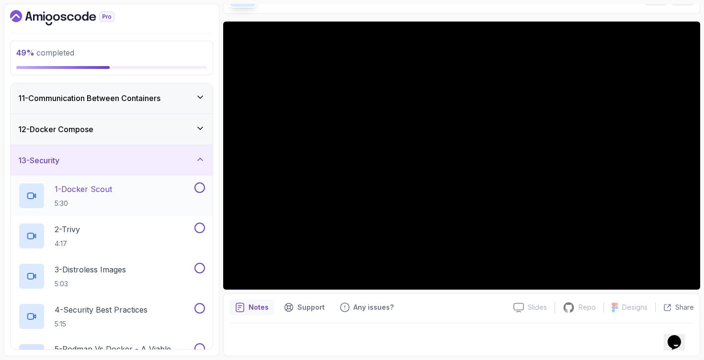
scroll to position [232, 0]
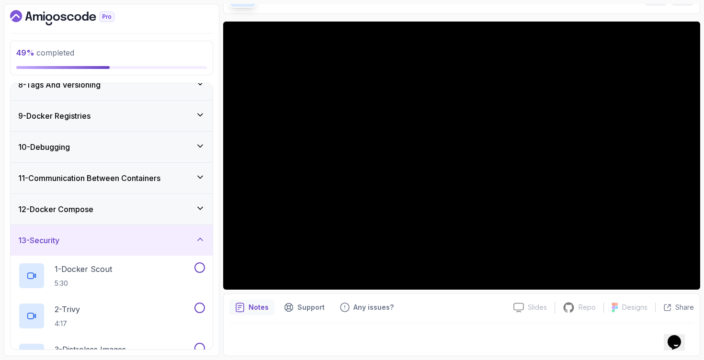
click at [170, 204] on div "12 - Docker Compose" at bounding box center [111, 208] width 187 height 11
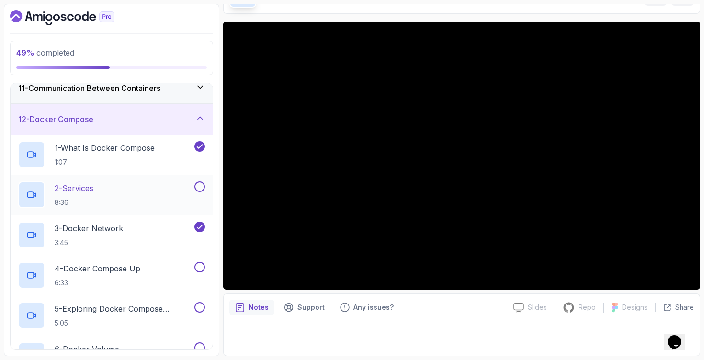
scroll to position [322, 0]
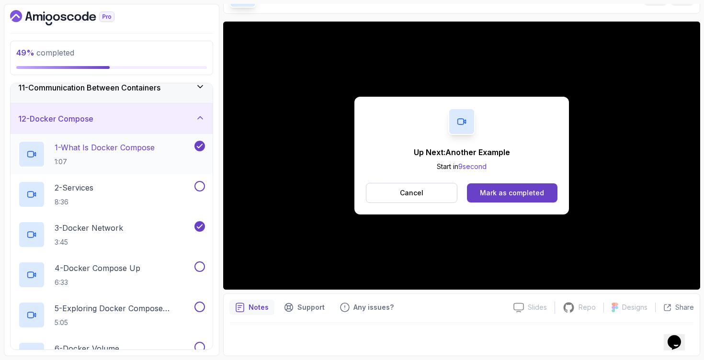
click at [152, 151] on p "1 - What Is Docker Compose" at bounding box center [105, 147] width 100 height 11
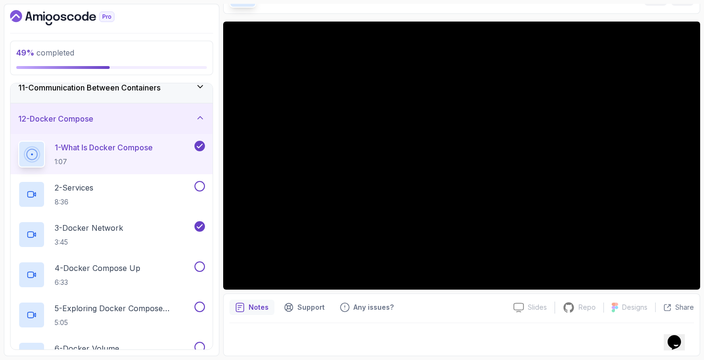
click at [194, 88] on div "11 - Communication Between Containers" at bounding box center [111, 87] width 187 height 11
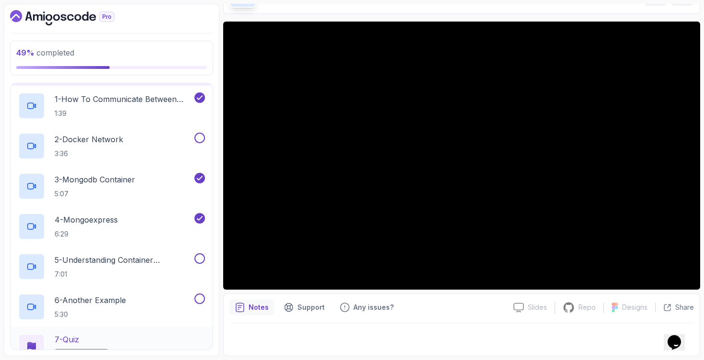
scroll to position [375, 0]
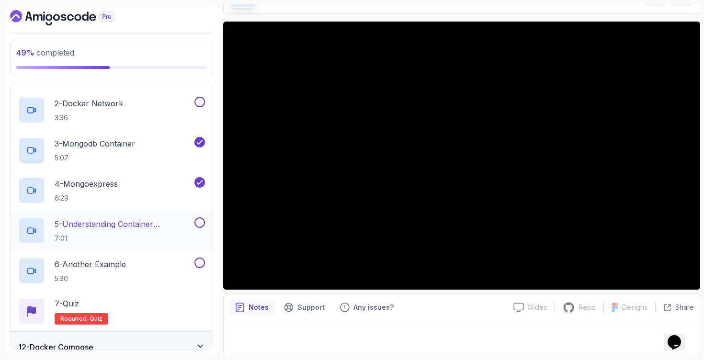
click at [132, 250] on div "5 - Understanding Container Communication 7:01" at bounding box center [112, 231] width 202 height 40
click at [126, 260] on p "6 - Another Example" at bounding box center [90, 263] width 71 height 11
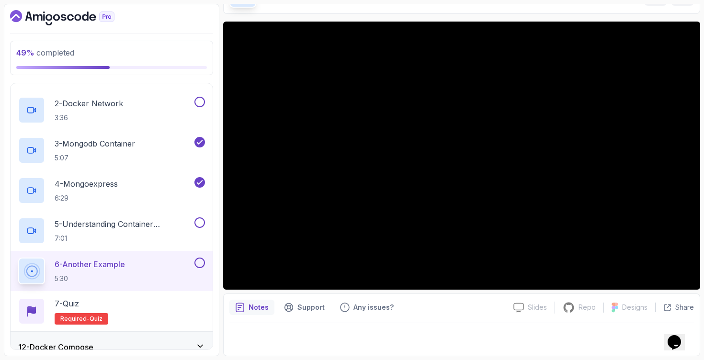
scroll to position [64, 0]
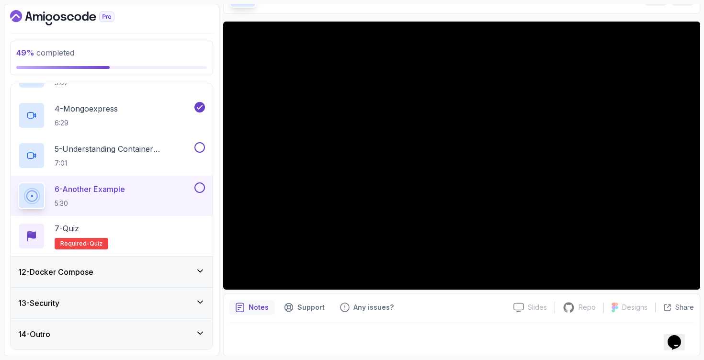
click at [120, 276] on div "12 - Docker Compose" at bounding box center [111, 271] width 187 height 11
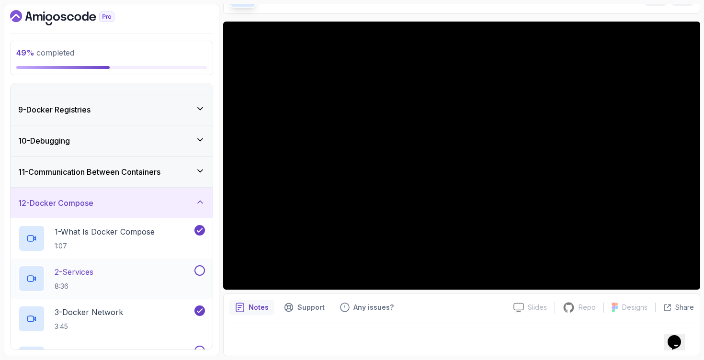
scroll to position [251, 0]
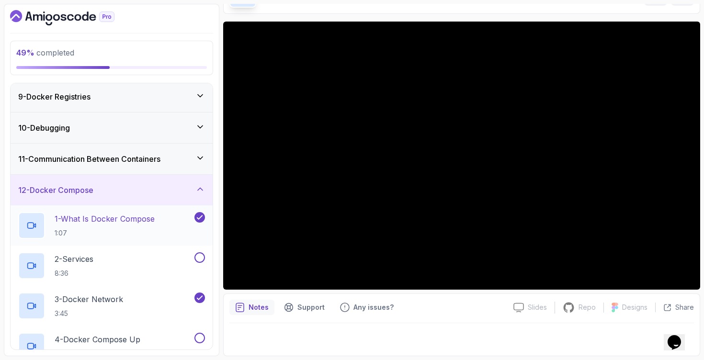
click at [145, 233] on p "1:07" at bounding box center [105, 233] width 100 height 10
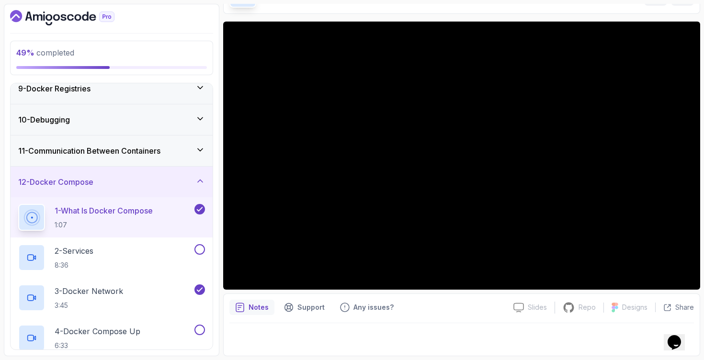
scroll to position [259, 0]
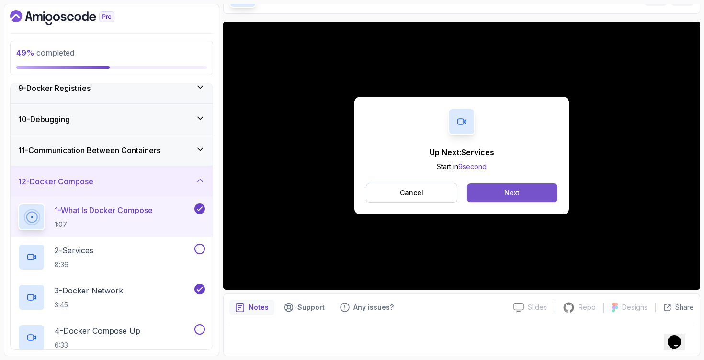
click at [510, 200] on button "Next" at bounding box center [512, 192] width 90 height 19
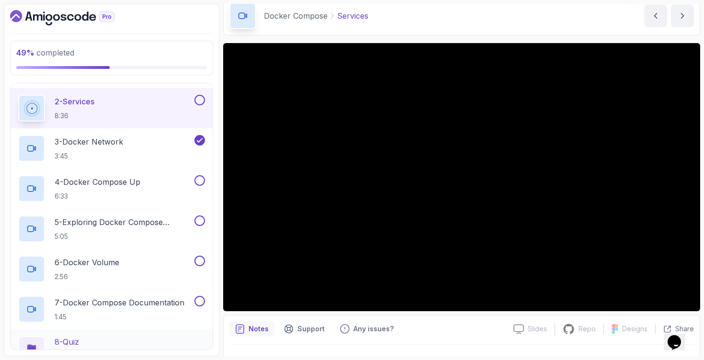
scroll to position [491, 0]
